Goal: Transaction & Acquisition: Purchase product/service

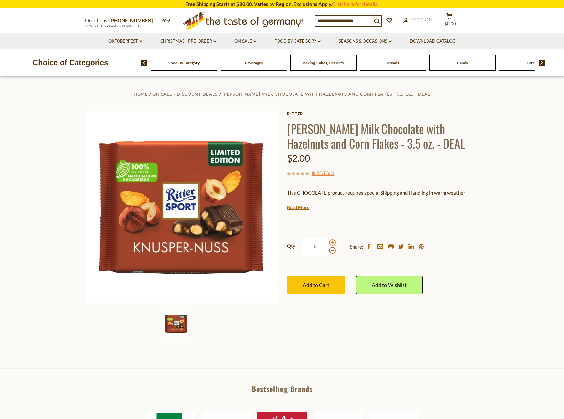
click at [330, 244] on span at bounding box center [332, 242] width 7 height 7
click at [328, 244] on input "*" at bounding box center [314, 247] width 27 height 18
click at [330, 244] on span at bounding box center [332, 242] width 7 height 7
click at [328, 244] on input "*" at bounding box center [314, 247] width 27 height 18
click at [330, 244] on span at bounding box center [332, 242] width 7 height 7
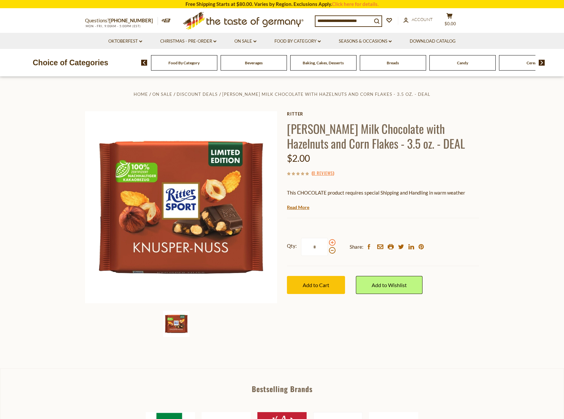
click at [328, 244] on input "*" at bounding box center [314, 247] width 27 height 18
click at [330, 244] on span at bounding box center [332, 242] width 7 height 7
click at [328, 244] on input "*" at bounding box center [314, 247] width 27 height 18
click at [332, 243] on span at bounding box center [332, 242] width 7 height 7
click at [328, 243] on input "*" at bounding box center [314, 247] width 27 height 18
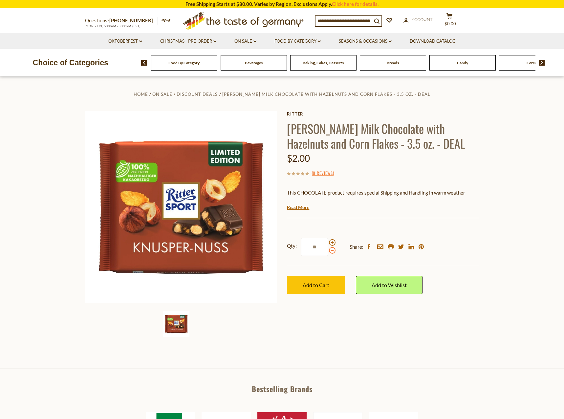
click at [331, 249] on span at bounding box center [332, 250] width 7 height 7
click at [328, 249] on input "**" at bounding box center [314, 247] width 27 height 18
type input "*"
click at [362, 18] on input at bounding box center [343, 20] width 56 height 9
click at [301, 113] on link "Ritter" at bounding box center [383, 113] width 192 height 5
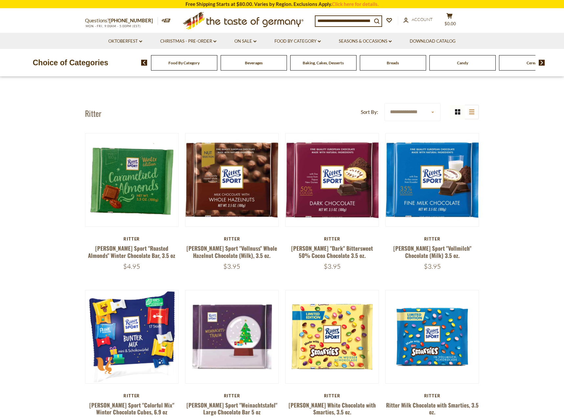
click at [384, 103] on select "**********" at bounding box center [412, 112] width 56 height 18
select select "********"
click option "**********" at bounding box center [0, 0] width 0 height 0
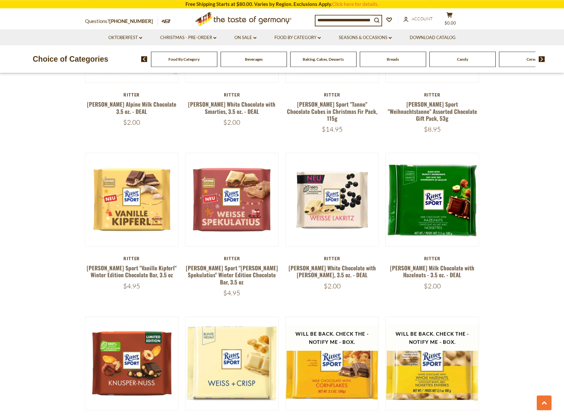
scroll to position [402, 0]
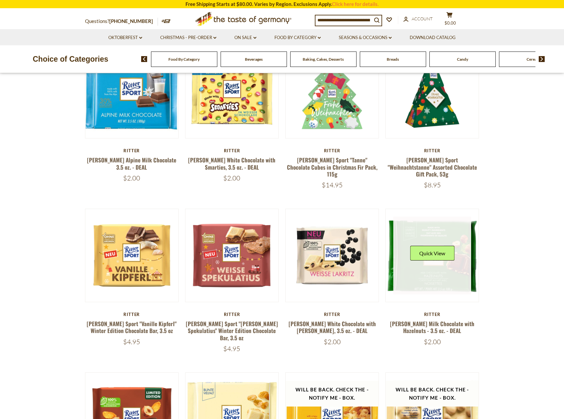
click at [426, 268] on link at bounding box center [432, 256] width 78 height 78
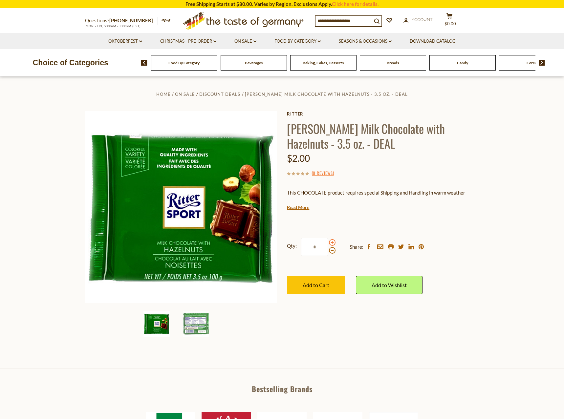
click at [330, 243] on span at bounding box center [332, 242] width 7 height 7
click at [328, 243] on input "*" at bounding box center [314, 247] width 27 height 18
click at [330, 243] on span at bounding box center [332, 242] width 7 height 7
click at [328, 243] on input "*" at bounding box center [314, 247] width 27 height 18
click at [330, 243] on span at bounding box center [332, 242] width 7 height 7
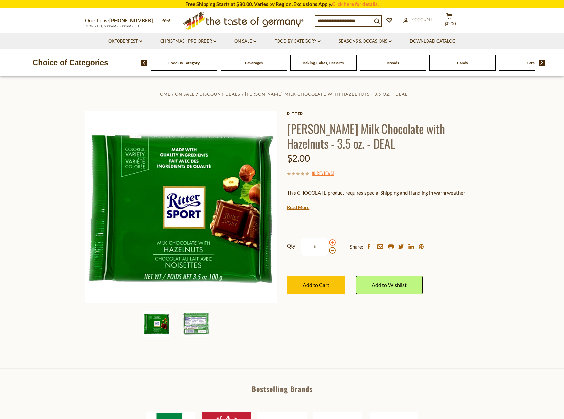
click at [328, 243] on input "*" at bounding box center [314, 247] width 27 height 18
click at [335, 253] on div at bounding box center [332, 246] width 7 height 14
click at [328, 253] on input "*" at bounding box center [314, 247] width 27 height 18
click at [331, 252] on span at bounding box center [332, 250] width 7 height 7
click at [328, 252] on input "*" at bounding box center [314, 247] width 27 height 18
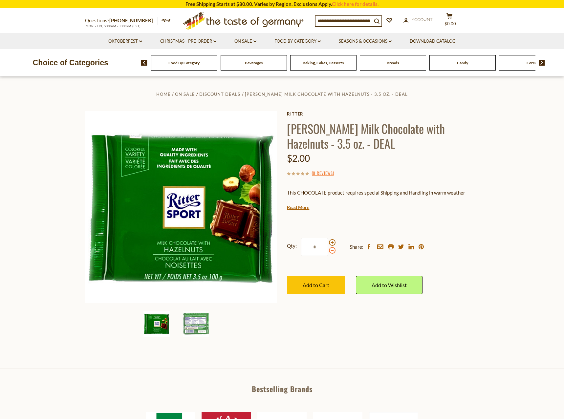
click at [331, 252] on span at bounding box center [332, 250] width 7 height 7
click at [328, 252] on input "*" at bounding box center [314, 247] width 27 height 18
click at [332, 243] on span at bounding box center [332, 242] width 7 height 7
click at [328, 243] on input "*" at bounding box center [314, 247] width 27 height 18
type input "*"
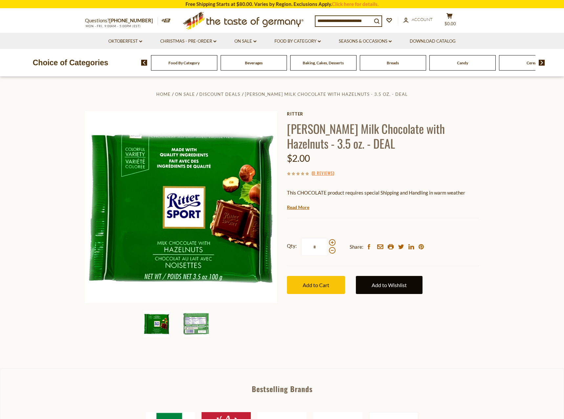
click at [386, 280] on link "Add to Wishlist" at bounding box center [389, 285] width 67 height 18
click at [332, 286] on button "Add to Cart" at bounding box center [316, 285] width 58 height 18
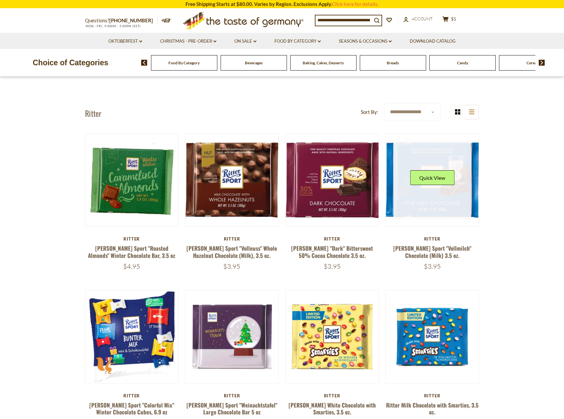
click at [444, 183] on button "Quick View" at bounding box center [432, 177] width 44 height 15
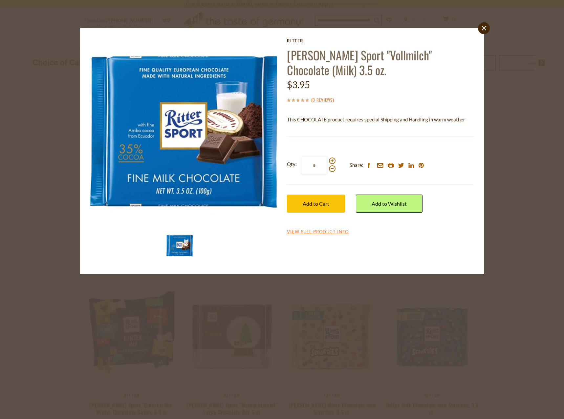
click at [332, 158] on label "Qty: *" at bounding box center [311, 166] width 49 height 18
click at [328, 158] on input "*" at bounding box center [314, 166] width 27 height 18
click at [332, 158] on label "Qty: *" at bounding box center [311, 166] width 49 height 18
click at [328, 158] on input "*" at bounding box center [314, 166] width 27 height 18
click at [332, 158] on label "Qty: *" at bounding box center [311, 166] width 49 height 18
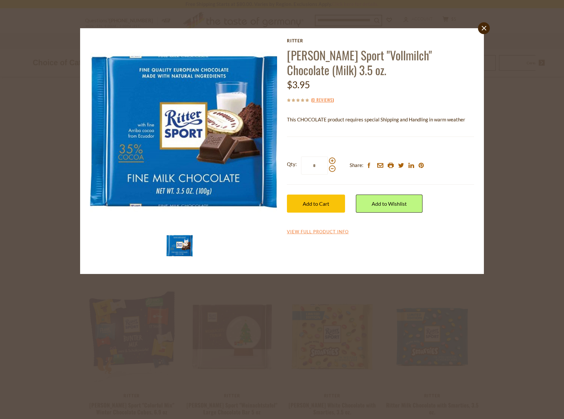
click at [328, 158] on input "*" at bounding box center [314, 166] width 27 height 18
click at [332, 158] on label "Qty: *" at bounding box center [311, 166] width 49 height 18
click at [328, 158] on input "*" at bounding box center [314, 166] width 27 height 18
click at [333, 160] on span at bounding box center [332, 161] width 7 height 7
click at [328, 160] on input "*" at bounding box center [314, 166] width 27 height 18
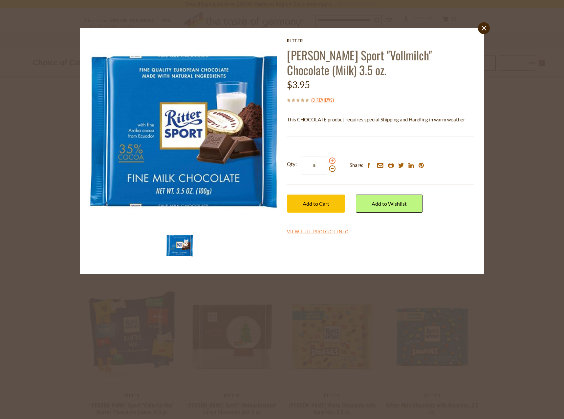
click at [333, 160] on span at bounding box center [332, 161] width 7 height 7
click at [328, 160] on input "*" at bounding box center [314, 166] width 27 height 18
click at [333, 160] on span at bounding box center [332, 161] width 7 height 7
click at [328, 160] on input "*" at bounding box center [314, 166] width 27 height 18
click at [334, 161] on span at bounding box center [332, 161] width 7 height 7
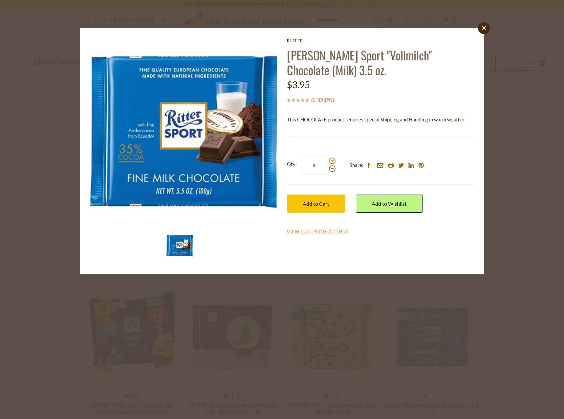
click at [328, 161] on input "*" at bounding box center [314, 166] width 27 height 18
type input "*"
click at [333, 202] on button "Add to Cart" at bounding box center [316, 204] width 58 height 18
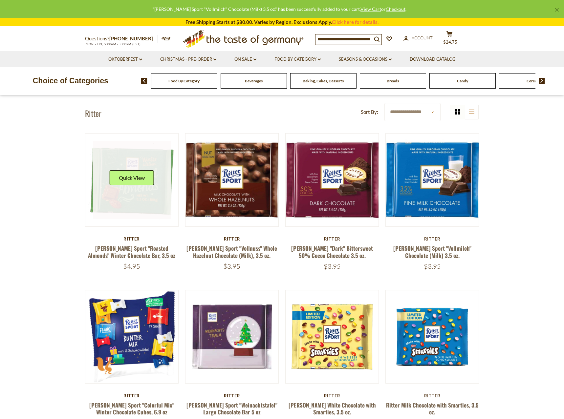
click at [168, 194] on link at bounding box center [132, 180] width 78 height 78
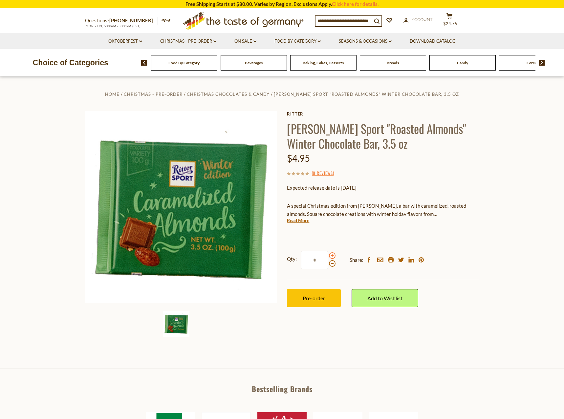
click at [331, 256] on span at bounding box center [332, 255] width 7 height 7
click at [328, 256] on input "*" at bounding box center [314, 260] width 27 height 18
click at [331, 256] on span at bounding box center [332, 255] width 7 height 7
click at [328, 256] on input "*" at bounding box center [314, 260] width 27 height 18
type input "*"
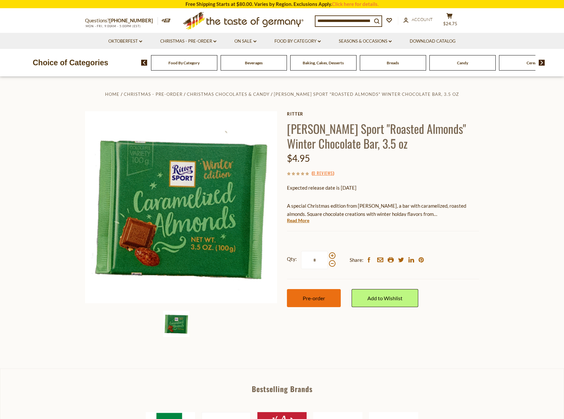
click at [333, 292] on button "Pre-order" at bounding box center [314, 298] width 54 height 18
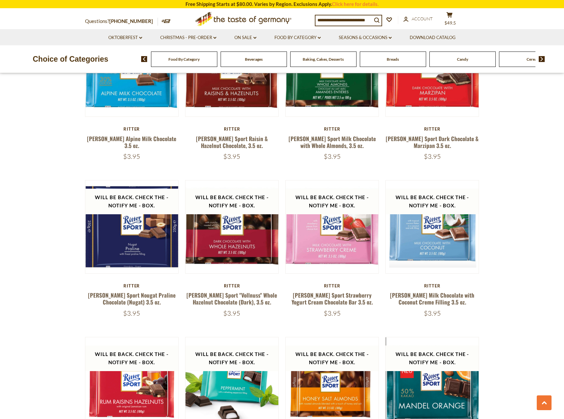
scroll to position [1004, 0]
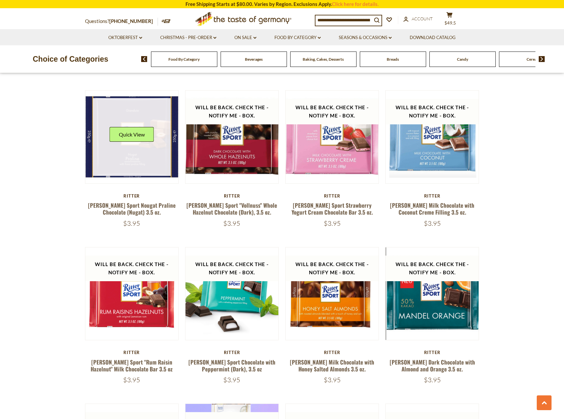
click at [121, 160] on img at bounding box center [131, 137] width 93 height 93
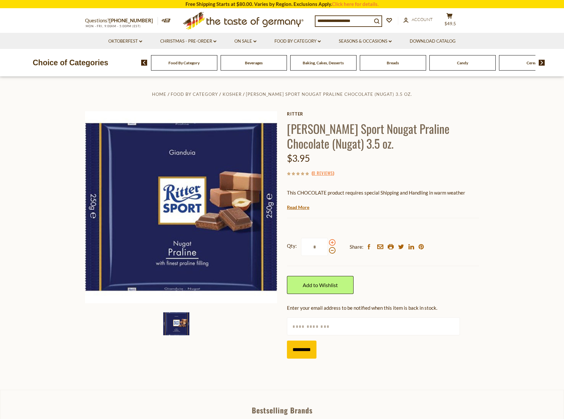
click at [331, 243] on span at bounding box center [332, 242] width 7 height 7
click at [328, 243] on input "*" at bounding box center [314, 247] width 27 height 18
click at [331, 243] on span at bounding box center [332, 242] width 7 height 7
click at [328, 243] on input "*" at bounding box center [314, 247] width 27 height 18
click at [331, 243] on span at bounding box center [332, 242] width 7 height 7
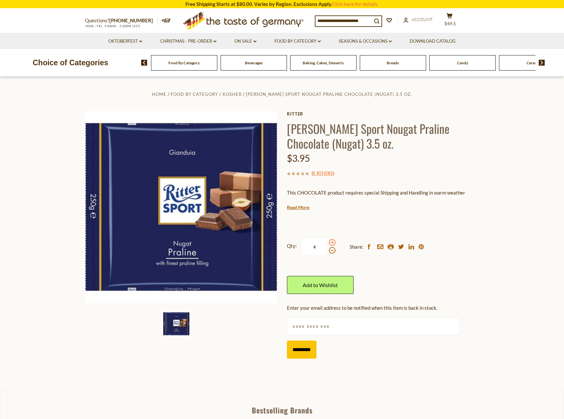
click at [328, 243] on input "*" at bounding box center [314, 247] width 27 height 18
click at [329, 253] on span at bounding box center [332, 250] width 7 height 7
click at [328, 253] on input "*" at bounding box center [314, 247] width 27 height 18
click at [330, 252] on span at bounding box center [332, 250] width 7 height 7
click at [328, 252] on input "*" at bounding box center [314, 247] width 27 height 18
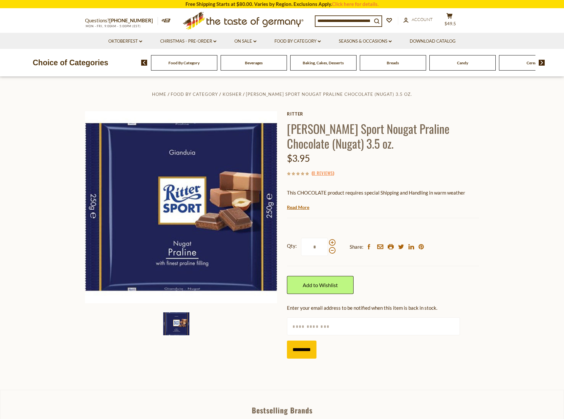
click at [335, 240] on div at bounding box center [332, 246] width 7 height 14
click at [328, 240] on input "*" at bounding box center [314, 247] width 27 height 18
click at [332, 241] on span at bounding box center [332, 242] width 7 height 7
click at [328, 241] on input "*" at bounding box center [314, 247] width 27 height 18
type input "*"
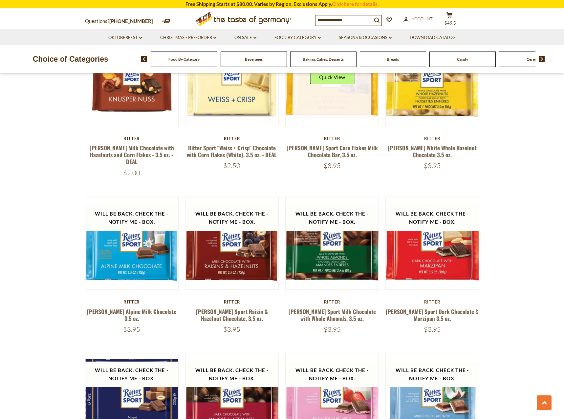
scroll to position [942, 0]
